Goal: Find specific page/section

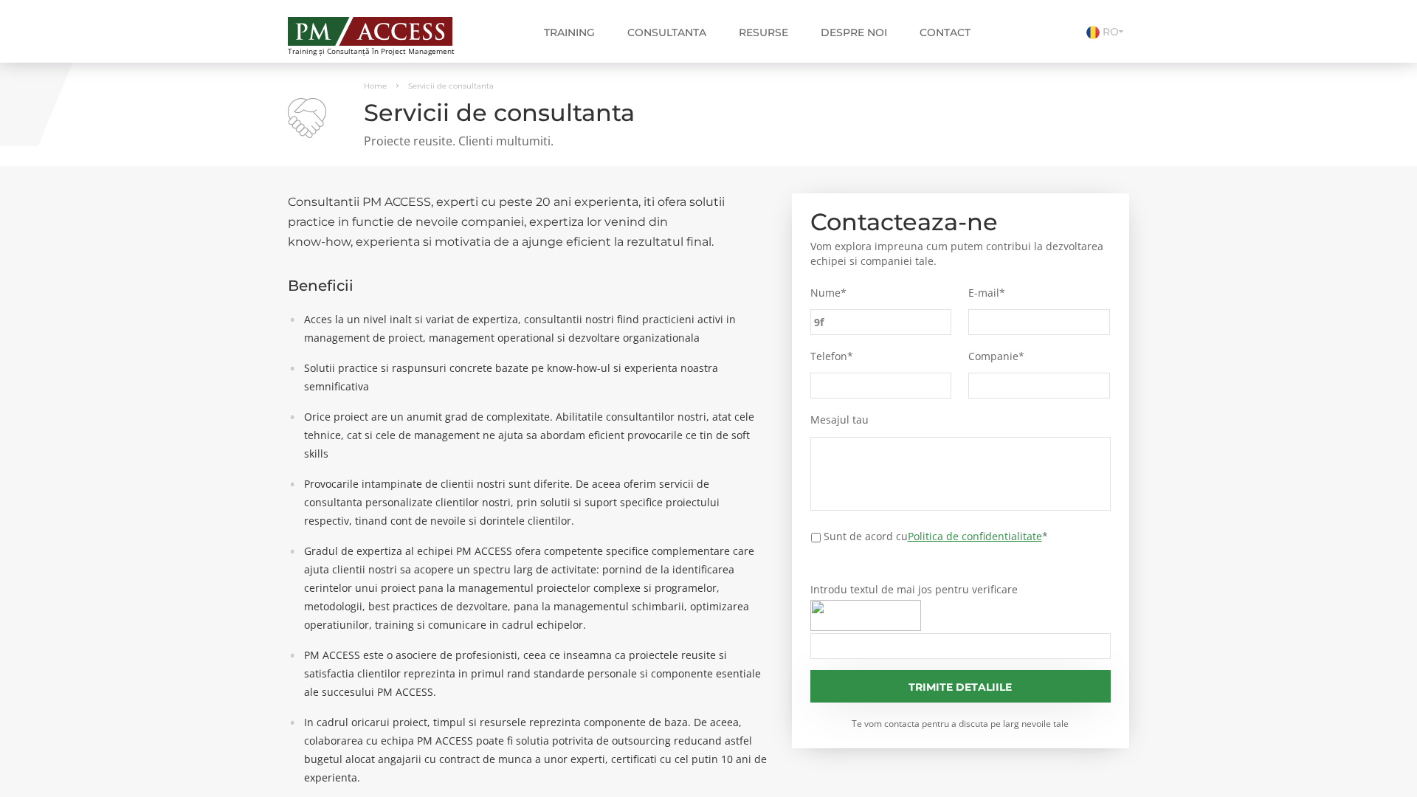
type input "9fc"
type input "8a5"
type input "6fe"
type input "b05"
